Goal: Information Seeking & Learning: Find contact information

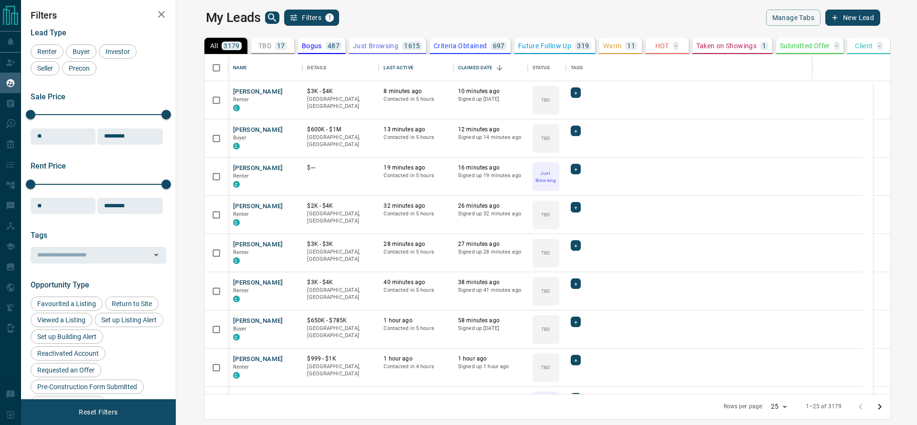
scroll to position [329, 726]
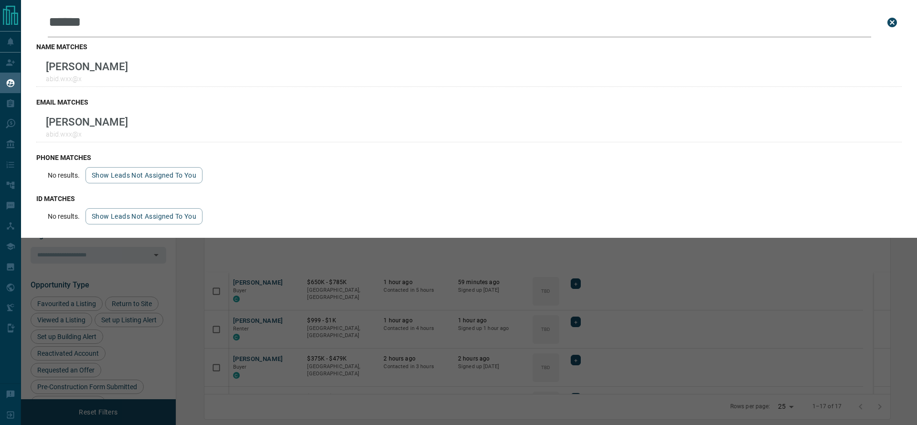
scroll to position [329, 726]
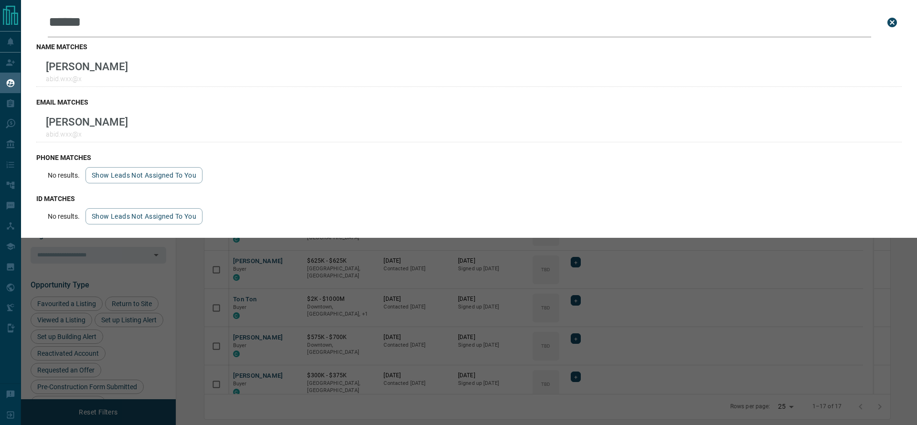
click at [395, 352] on div "Leads Search Bar ****** Search for a lead by name, email, phone, or id name mat…" at bounding box center [479, 212] width 917 height 425
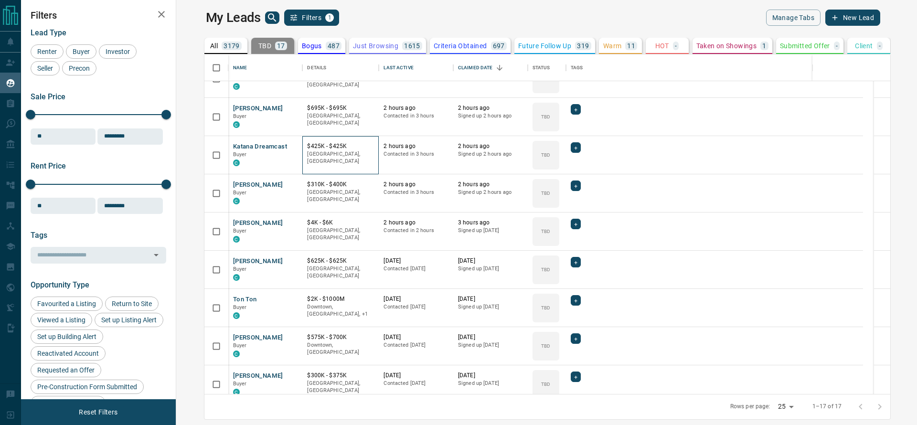
click at [307, 166] on div "[GEOGRAPHIC_DATA], [GEOGRAPHIC_DATA]" at bounding box center [340, 158] width 67 height 17
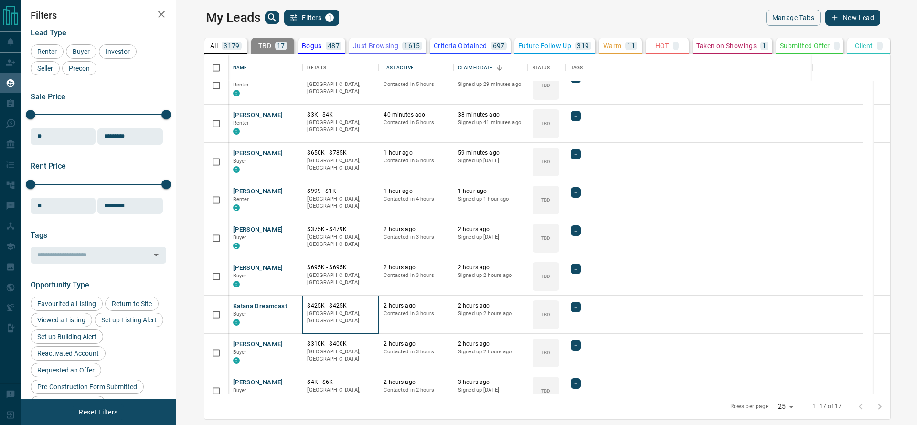
scroll to position [0, 0]
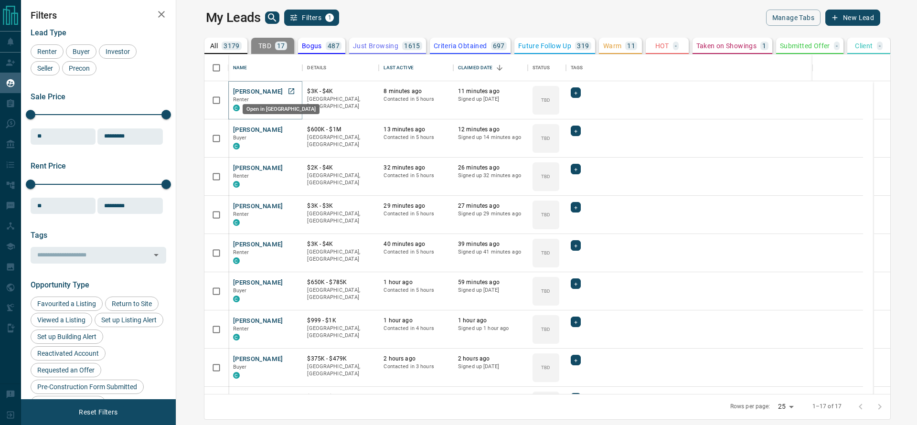
click at [288, 90] on icon "Open in New Tab" at bounding box center [292, 91] width 8 height 8
click at [288, 129] on icon "Open in New Tab" at bounding box center [292, 130] width 8 height 8
click at [288, 168] on icon "Open in New Tab" at bounding box center [292, 168] width 8 height 8
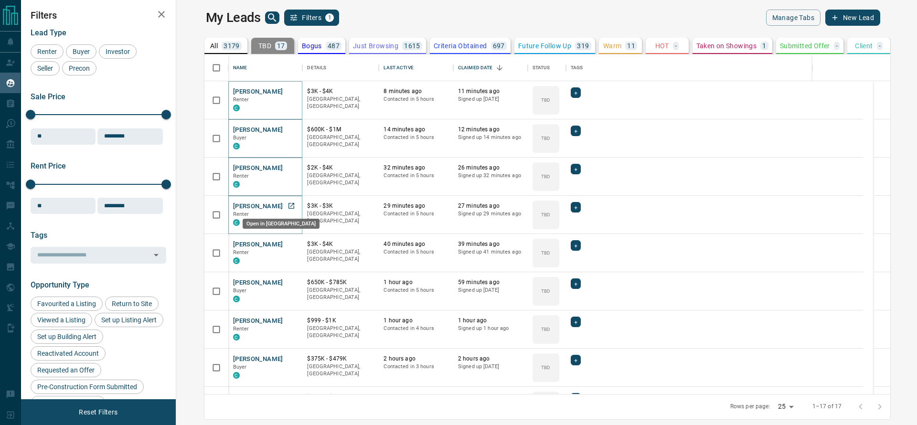
click at [285, 204] on link "Open in New Tab" at bounding box center [291, 206] width 12 height 12
click at [288, 240] on icon "Open in New Tab" at bounding box center [292, 244] width 8 height 8
drag, startPoint x: 243, startPoint y: 278, endPoint x: 266, endPoint y: 283, distance: 23.2
click at [266, 283] on div "[PERSON_NAME] C" at bounding box center [265, 291] width 75 height 38
click at [288, 283] on icon "Open in New Tab" at bounding box center [292, 283] width 8 height 8
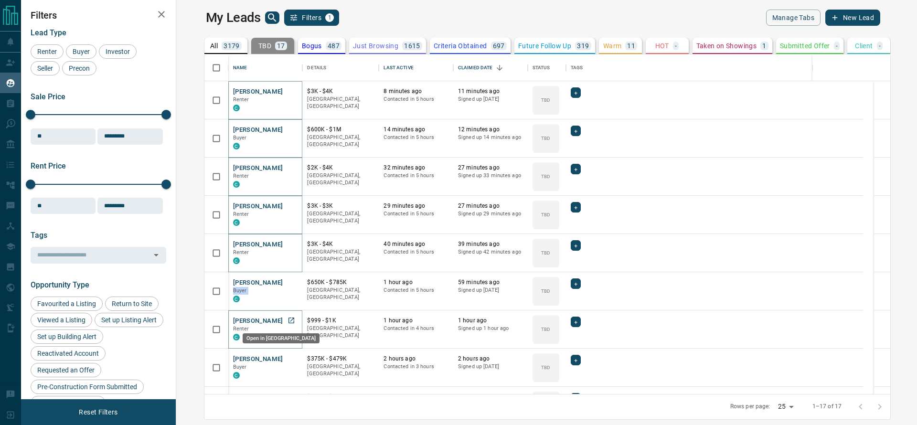
click at [288, 322] on icon "Open in New Tab" at bounding box center [292, 321] width 8 height 8
click at [289, 359] on icon "Open in New Tab" at bounding box center [292, 359] width 6 height 6
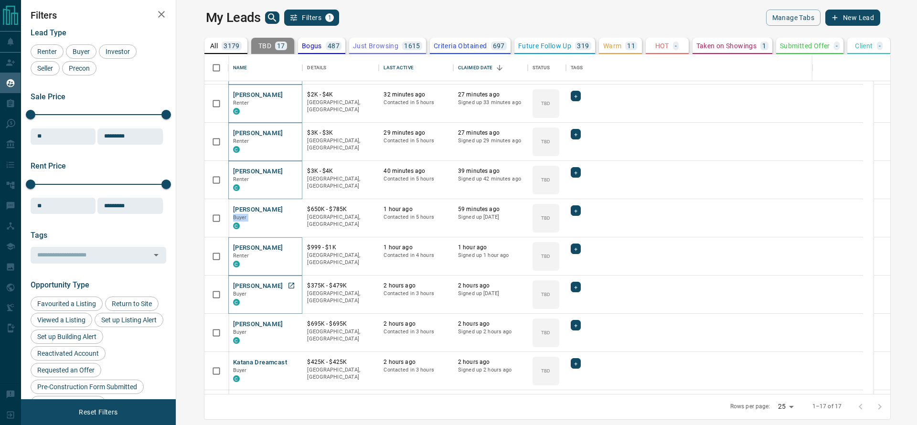
scroll to position [74, 0]
click at [288, 322] on icon "Open in New Tab" at bounding box center [292, 323] width 8 height 8
